Goal: Information Seeking & Learning: Learn about a topic

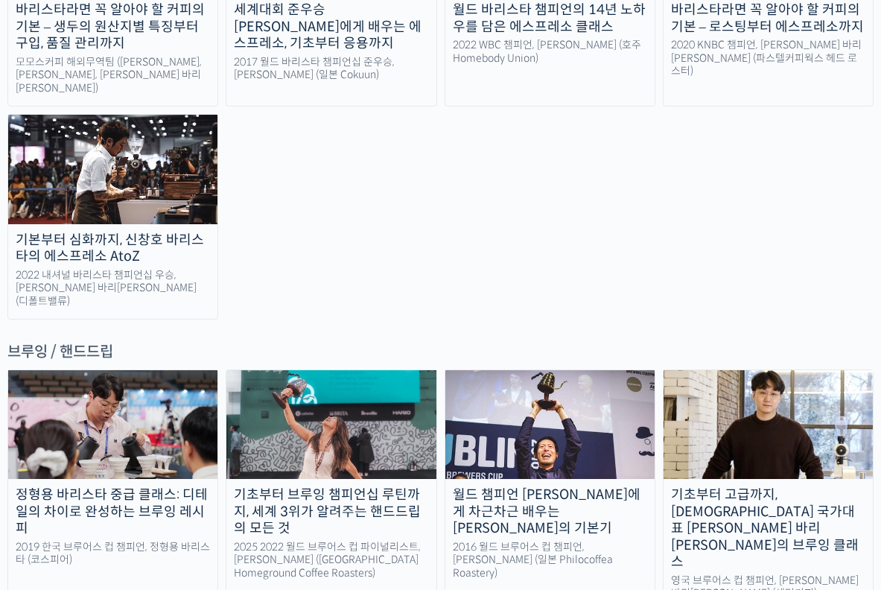
scroll to position [2350, 0]
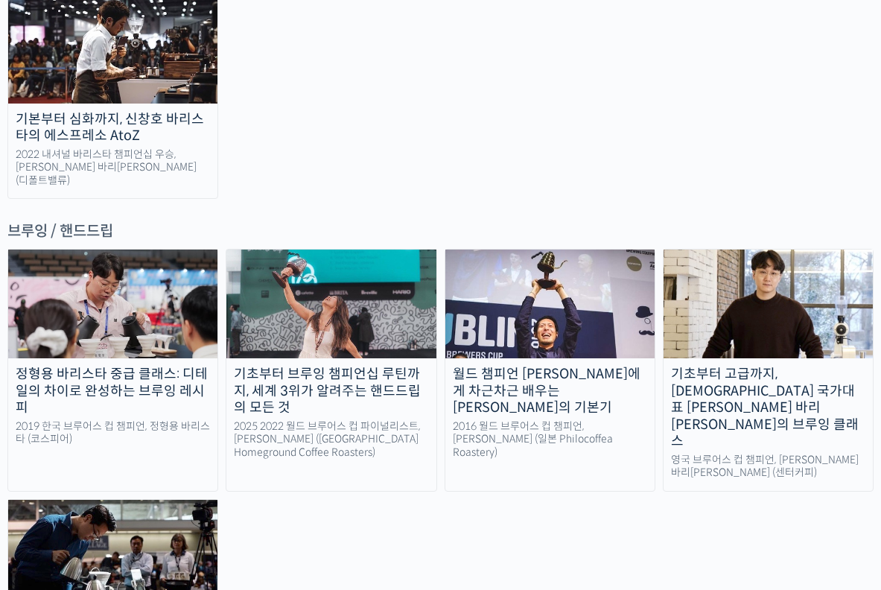
click at [769, 250] on img at bounding box center [768, 304] width 209 height 109
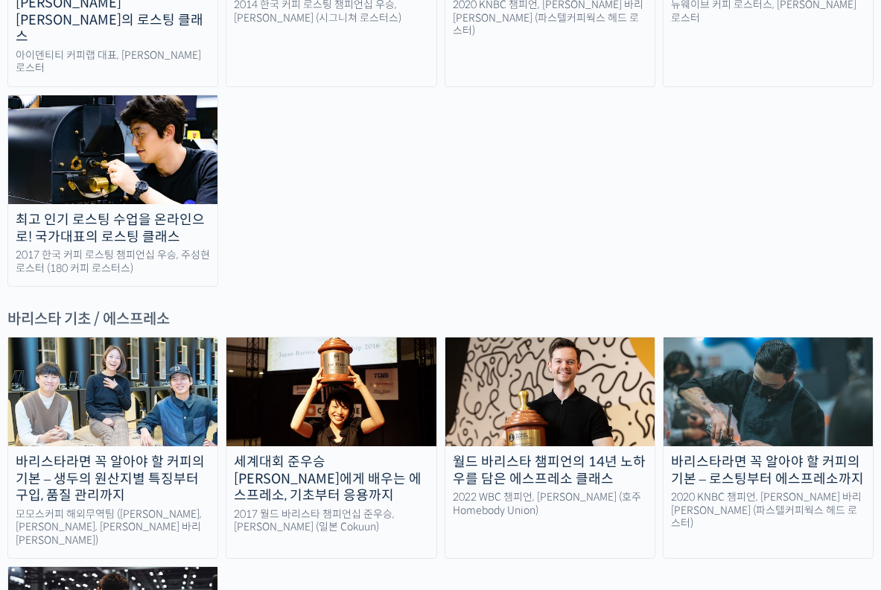
scroll to position [2170, 0]
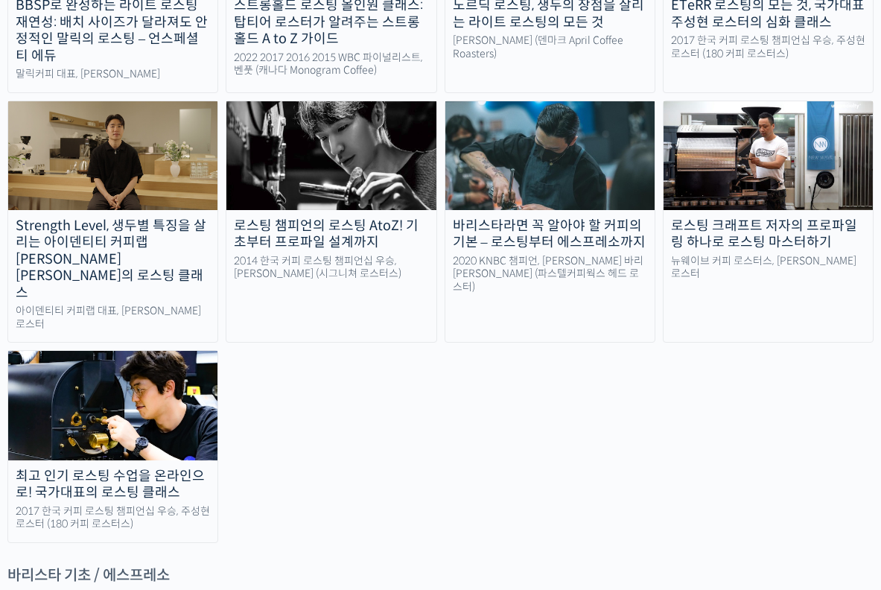
scroll to position [1521, 0]
